Goal: Answer question/provide support: Share knowledge or assist other users

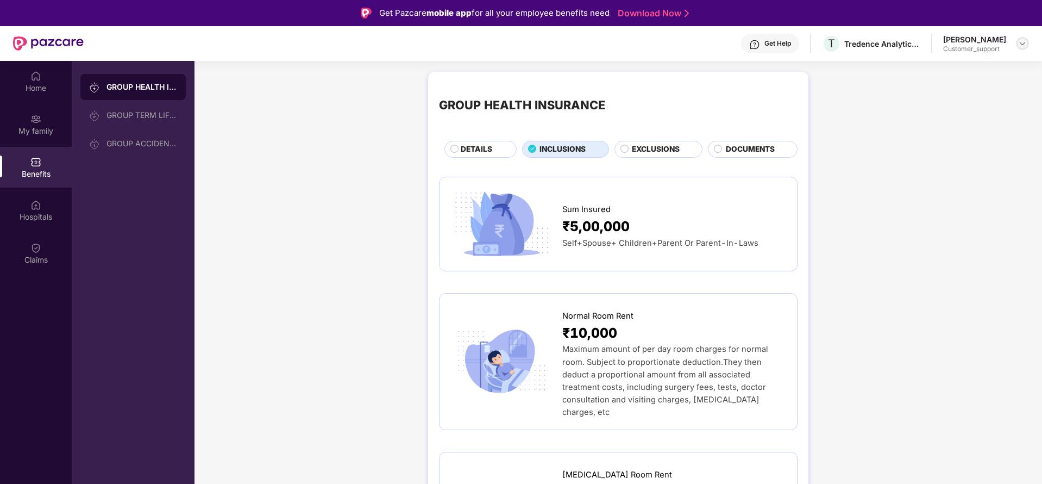
click at [1027, 39] on div at bounding box center [1022, 43] width 13 height 13
click at [949, 76] on div "Switch to support view" at bounding box center [971, 69] width 141 height 21
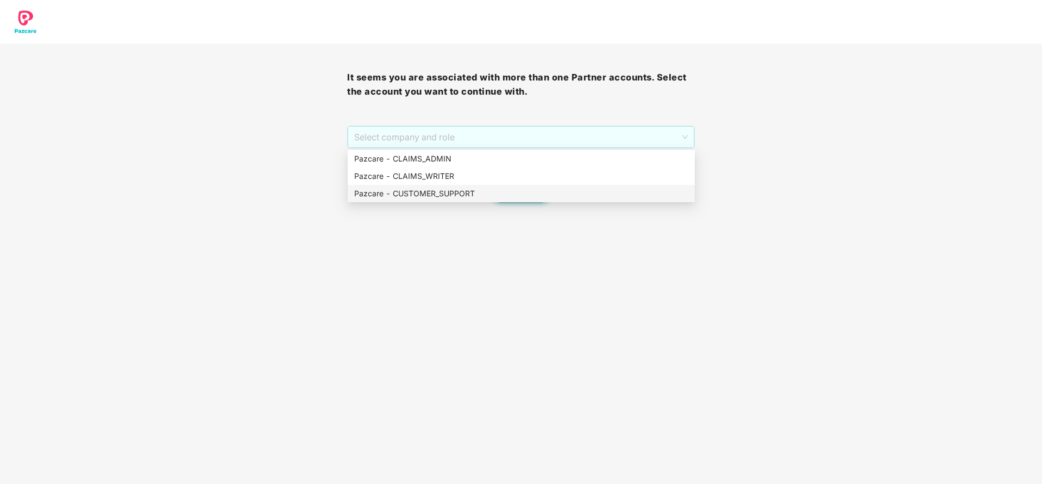
drag, startPoint x: 596, startPoint y: 132, endPoint x: 490, endPoint y: 189, distance: 120.6
click at [490, 189] on body "It seems you are associated with more than one Partner accounts. Select the acc…" at bounding box center [521, 242] width 1042 height 484
click at [490, 189] on div "Pazcare - CUSTOMER_SUPPORT" at bounding box center [521, 193] width 334 height 12
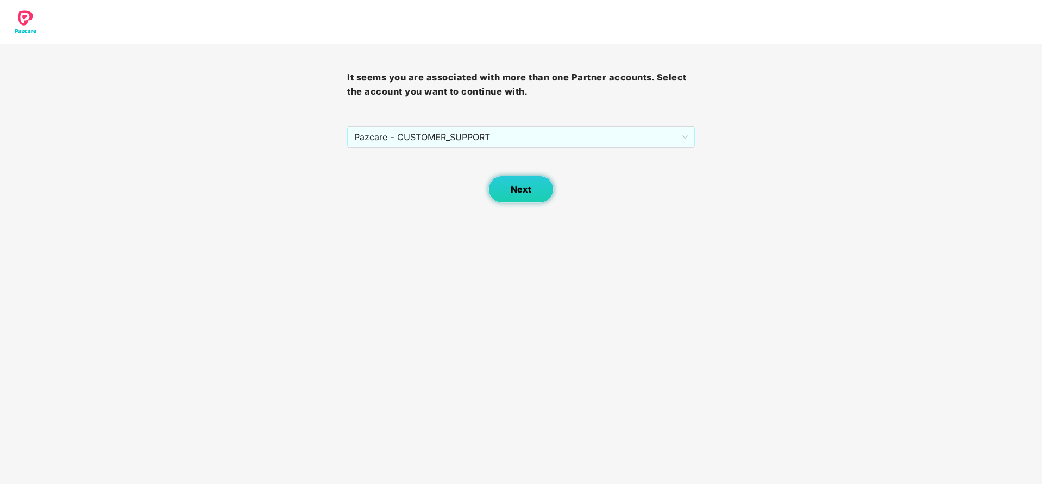
click at [528, 187] on span "Next" at bounding box center [521, 189] width 21 height 10
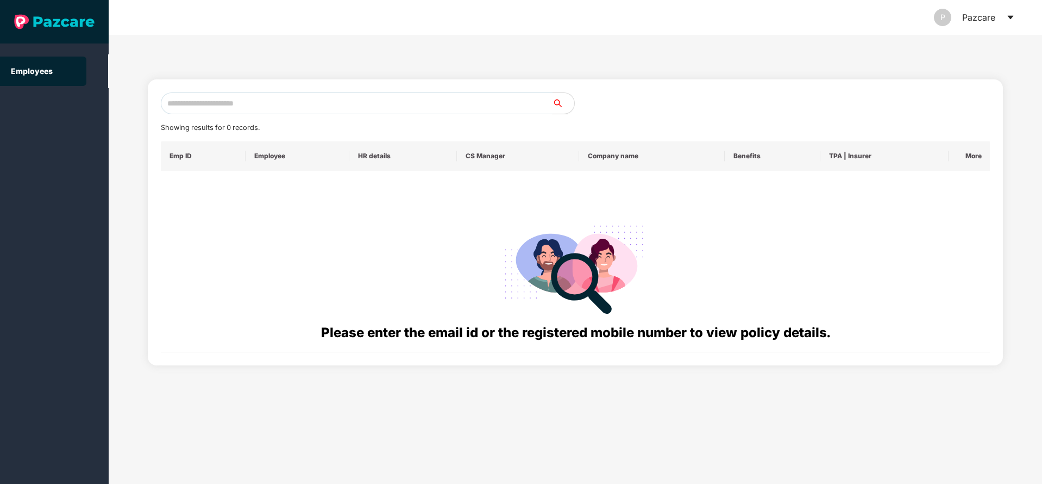
click at [422, 107] on input "text" at bounding box center [357, 103] width 392 height 22
paste input "**********"
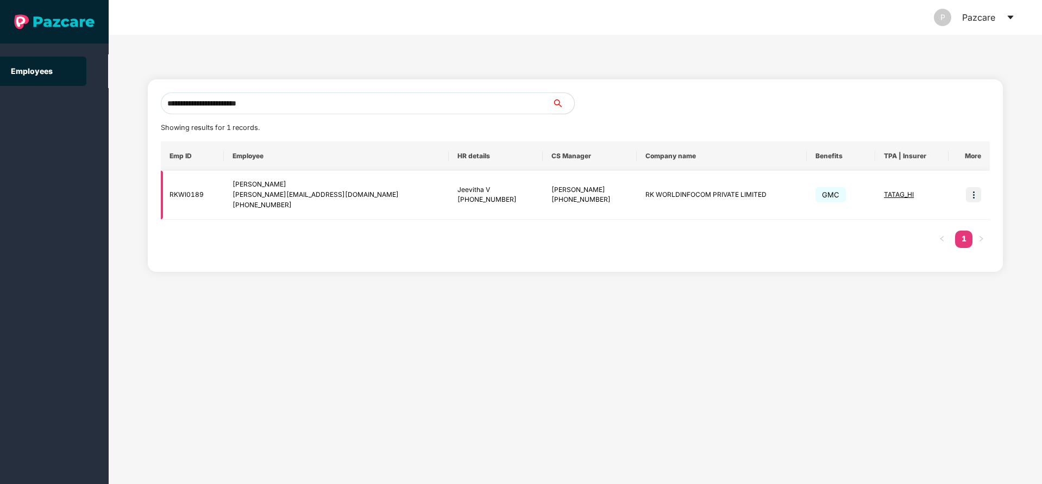
type input "**********"
click at [979, 198] on img at bounding box center [973, 194] width 15 height 15
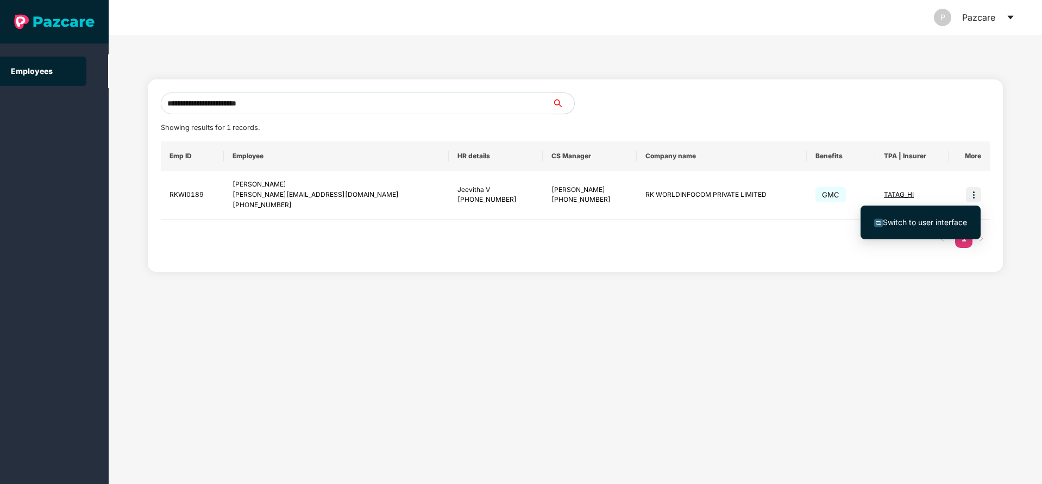
click at [898, 234] on ul "Switch to user interface" at bounding box center [921, 222] width 120 height 34
click at [896, 229] on li "Switch to user interface" at bounding box center [921, 222] width 120 height 23
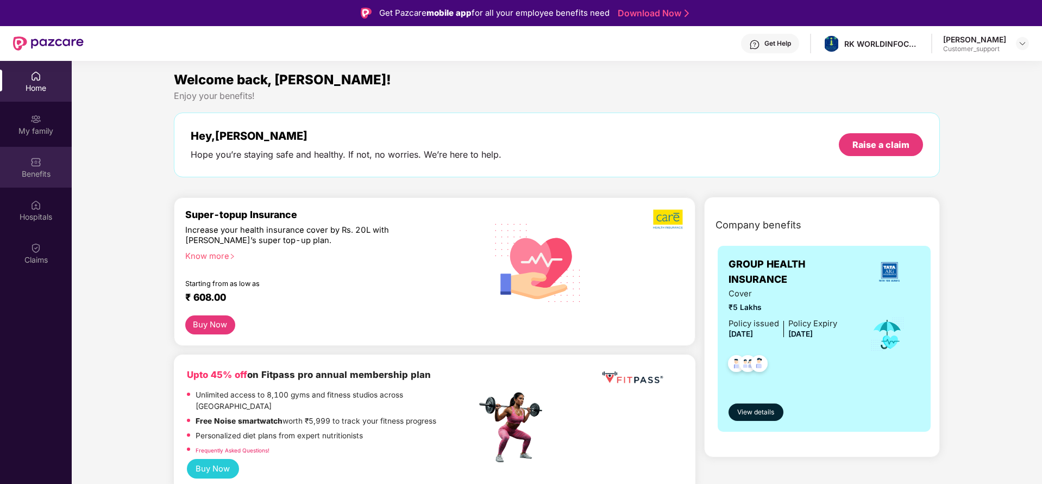
click at [36, 174] on div "Benefits" at bounding box center [36, 173] width 72 height 11
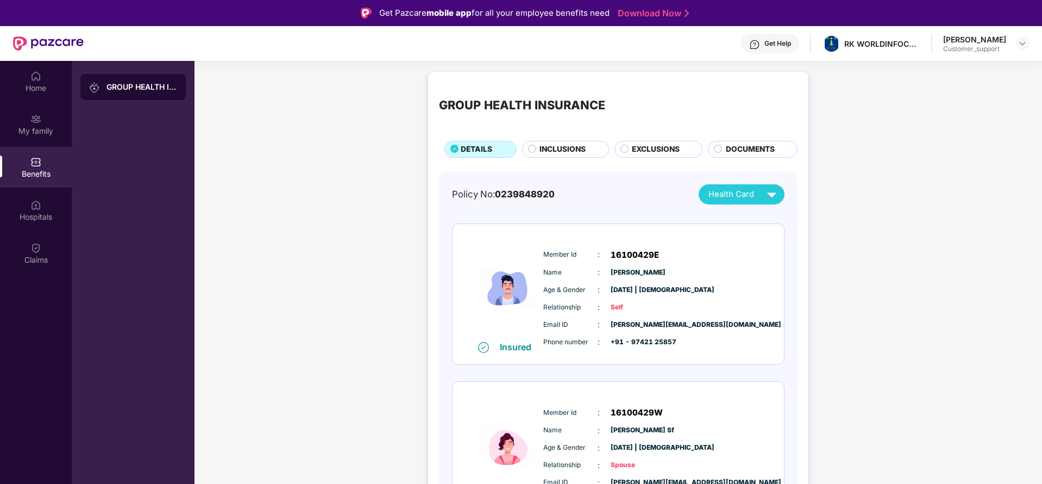
click at [555, 157] on div "INCLUSIONS" at bounding box center [565, 149] width 87 height 17
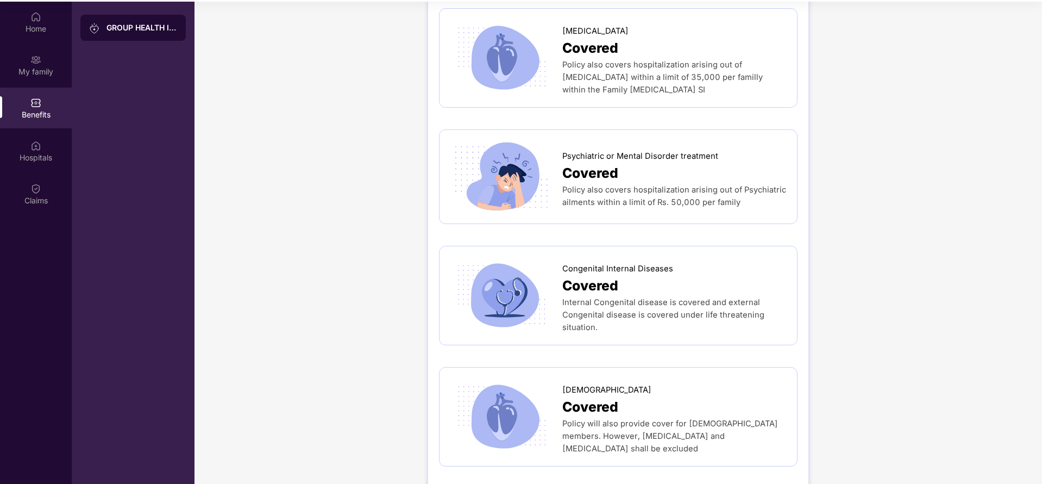
scroll to position [61, 0]
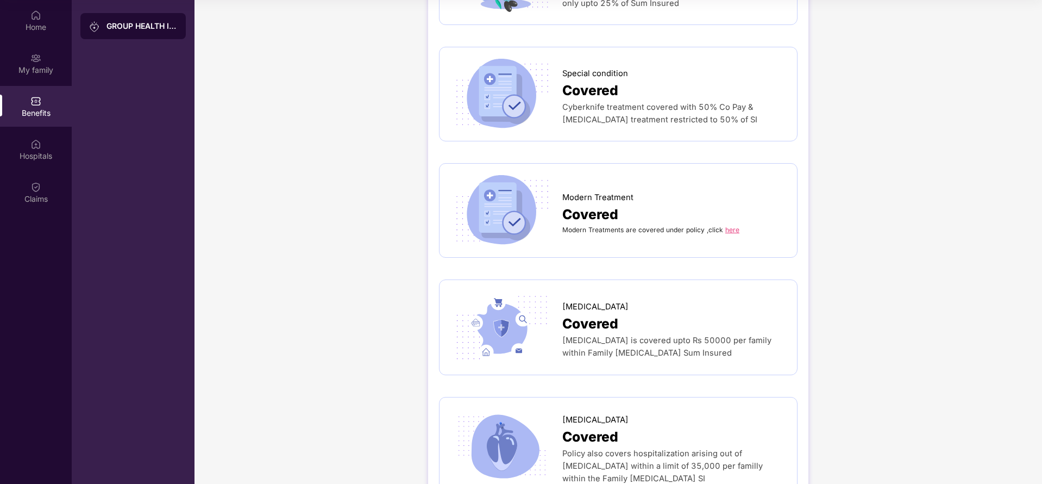
scroll to position [1929, 0]
